Goal: Information Seeking & Learning: Learn about a topic

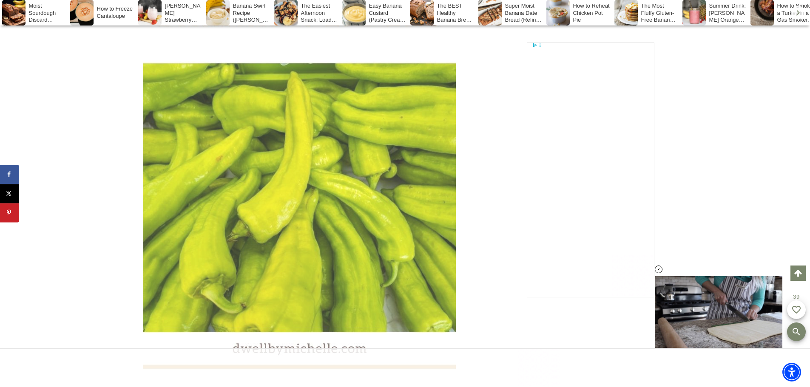
scroll to position [3560, 0]
